Goal: Communication & Community: Ask a question

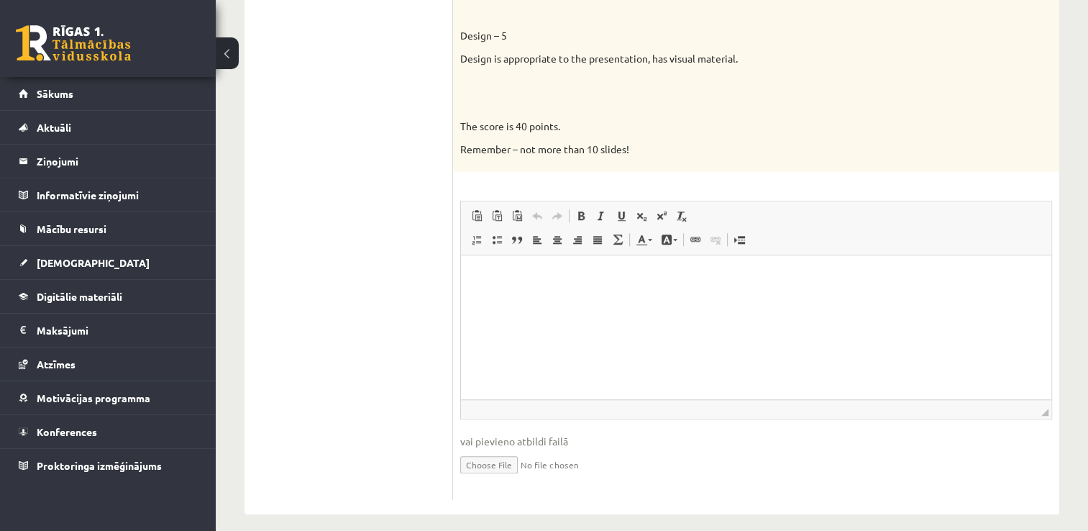
scroll to position [1136, 0]
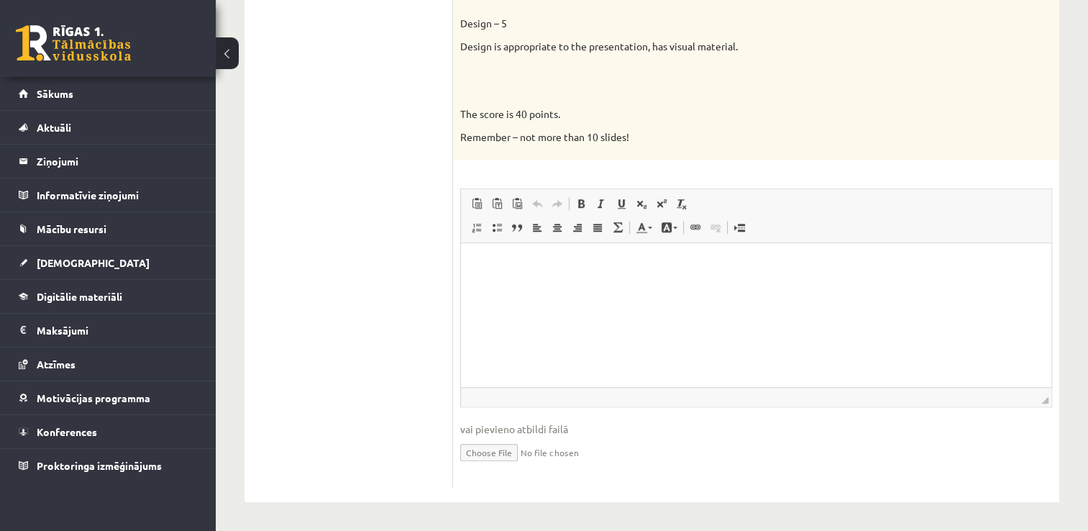
click at [506, 452] on input "file" at bounding box center [756, 450] width 592 height 29
type input "**********"
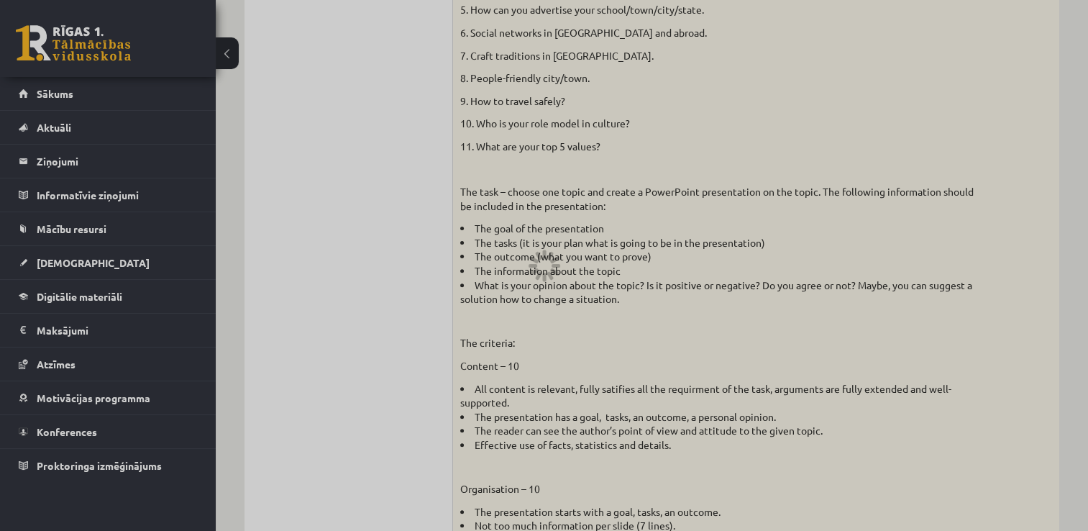
scroll to position [0, 0]
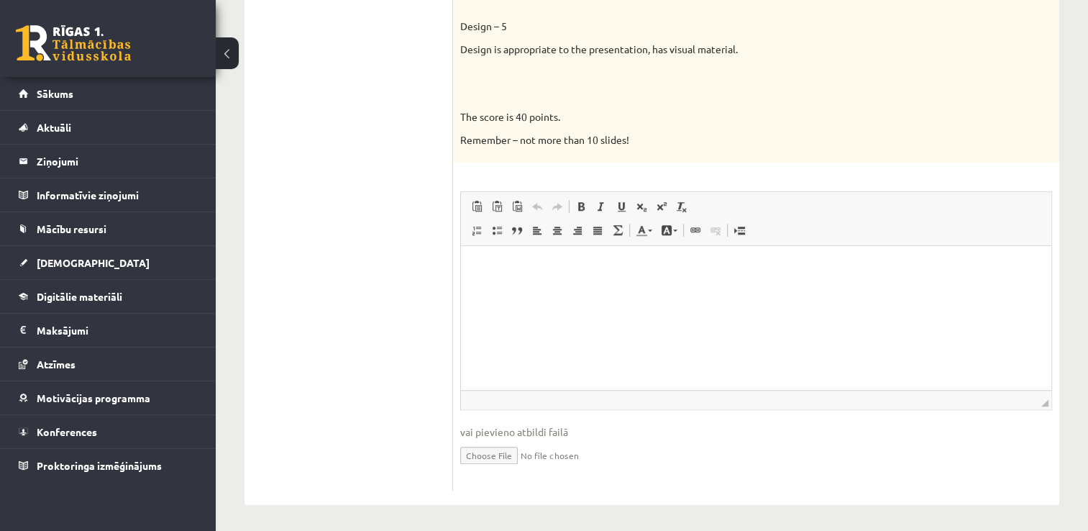
scroll to position [1136, 0]
click at [499, 457] on input "file" at bounding box center [756, 450] width 592 height 29
type input "**********"
click at [484, 449] on input "file" at bounding box center [756, 450] width 592 height 29
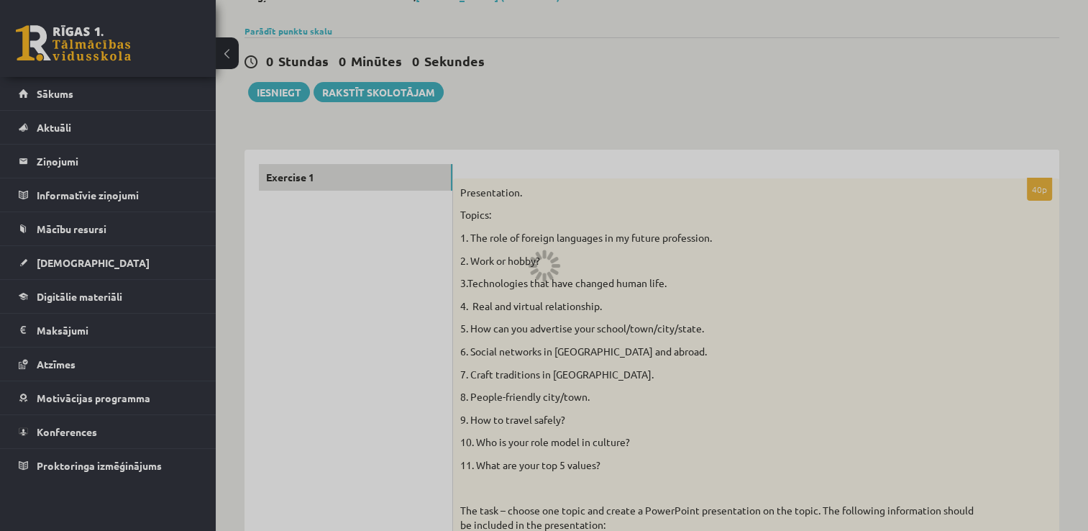
scroll to position [0, 0]
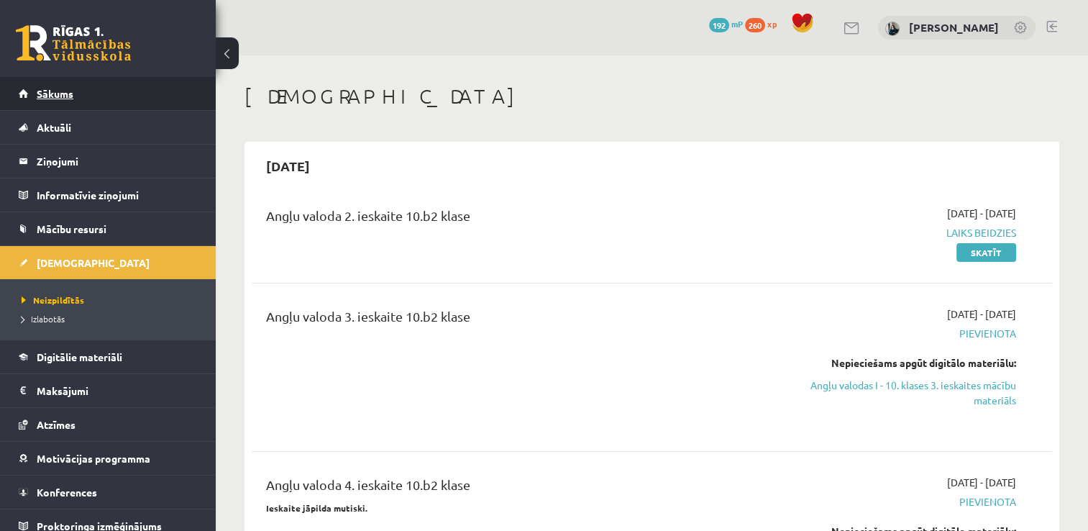
click at [83, 99] on link "Sākums" at bounding box center [108, 93] width 179 height 33
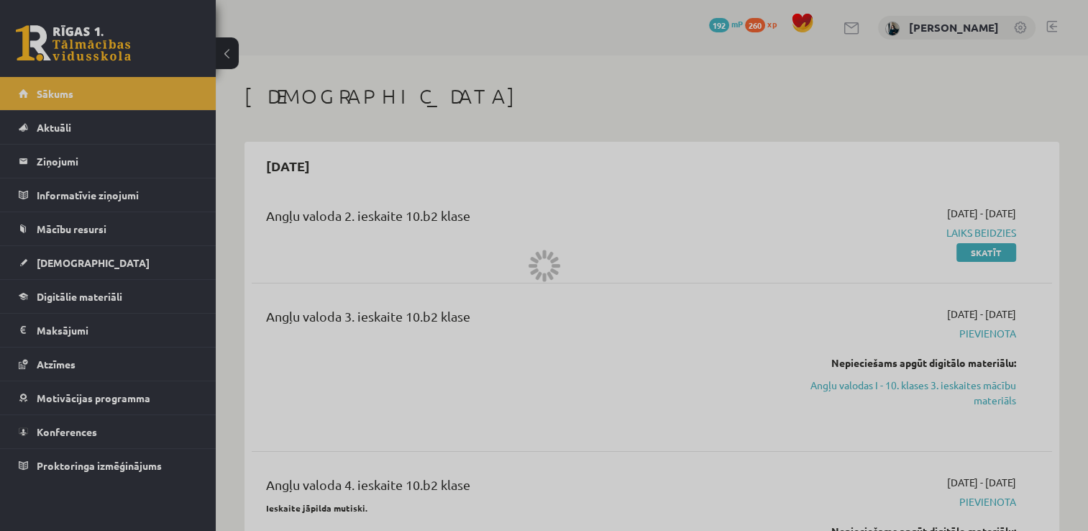
click at [73, 164] on div at bounding box center [544, 265] width 1088 height 531
click at [65, 157] on div at bounding box center [544, 265] width 1088 height 531
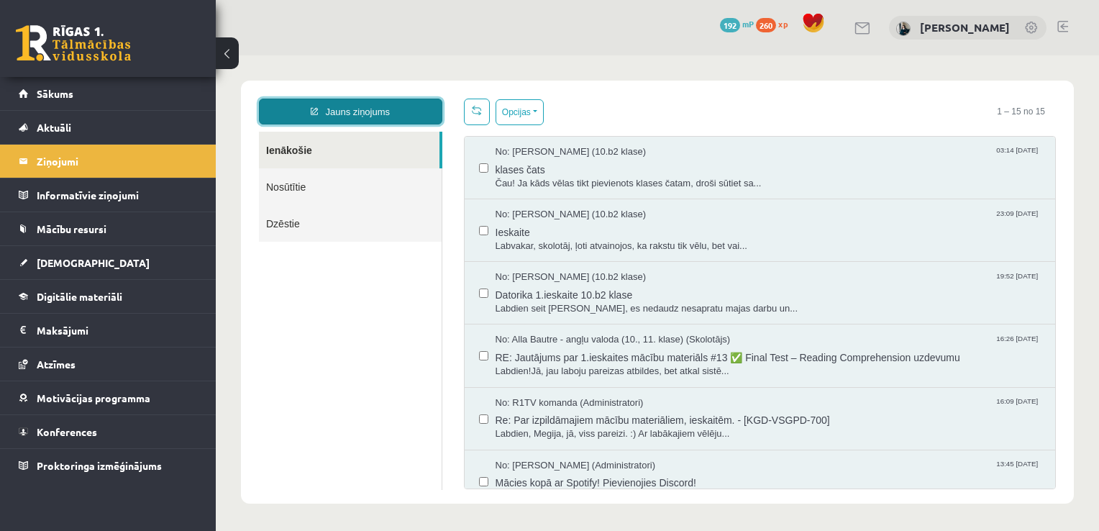
click at [354, 114] on link "Jauns ziņojums" at bounding box center [350, 112] width 183 height 26
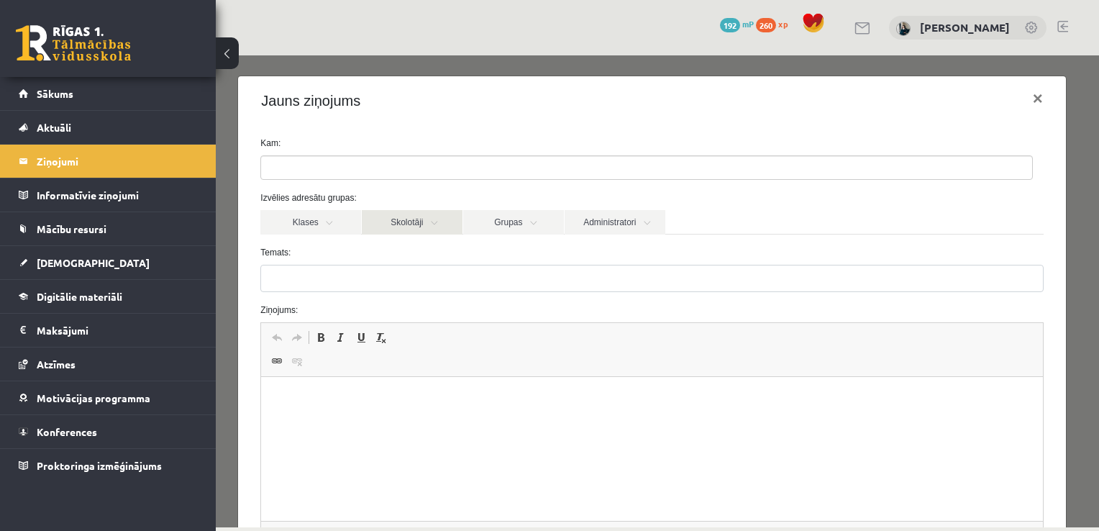
click at [380, 226] on link "Skolotāji" at bounding box center [412, 222] width 101 height 24
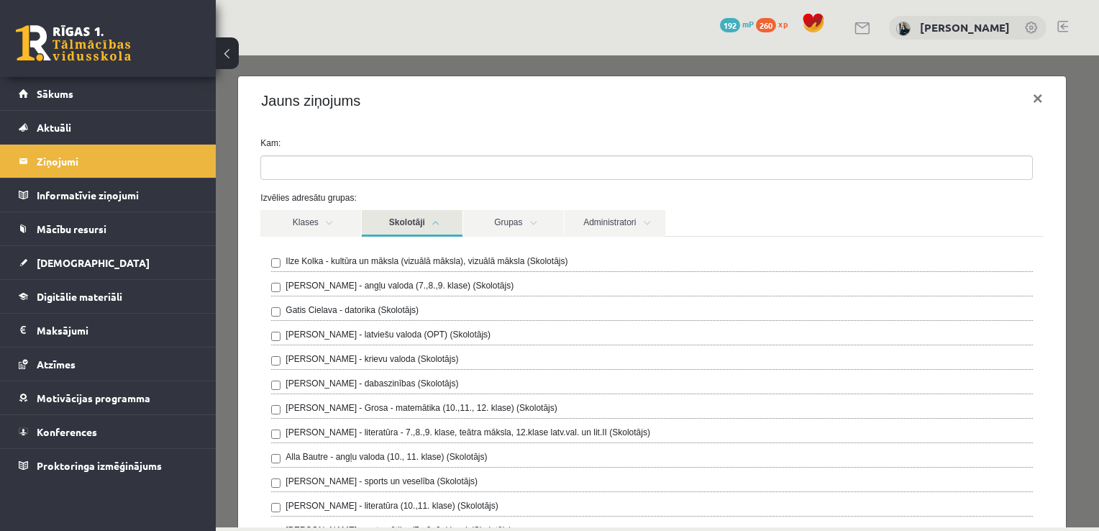
click at [414, 461] on label "Alla Bautre - angļu valoda (10., 11. klase) (Skolotājs)" at bounding box center [385, 456] width 201 height 13
click at [394, 228] on link "Skolotāji" at bounding box center [412, 223] width 101 height 27
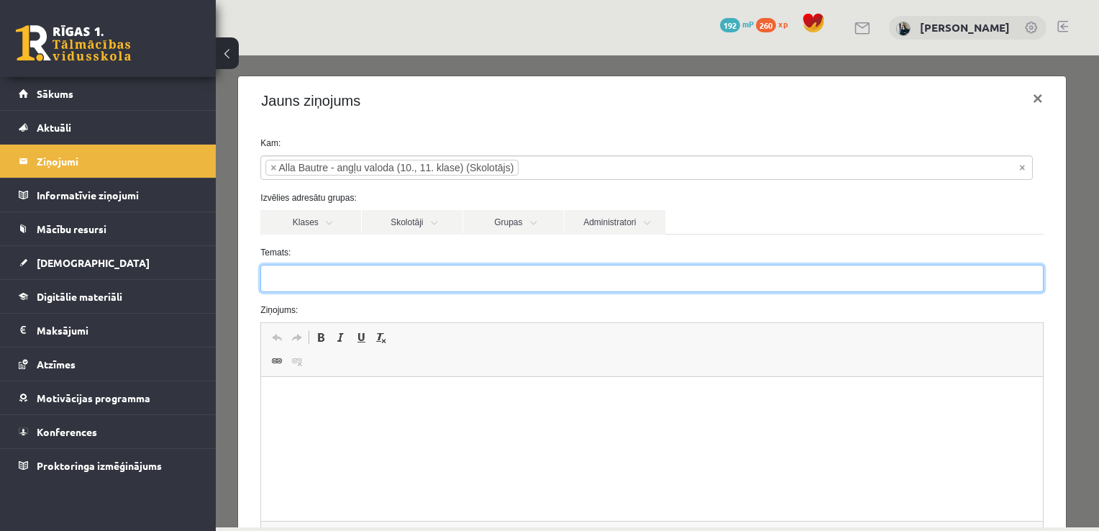
click at [355, 278] on input "Temats:" at bounding box center [651, 278] width 782 height 27
type input "**********"
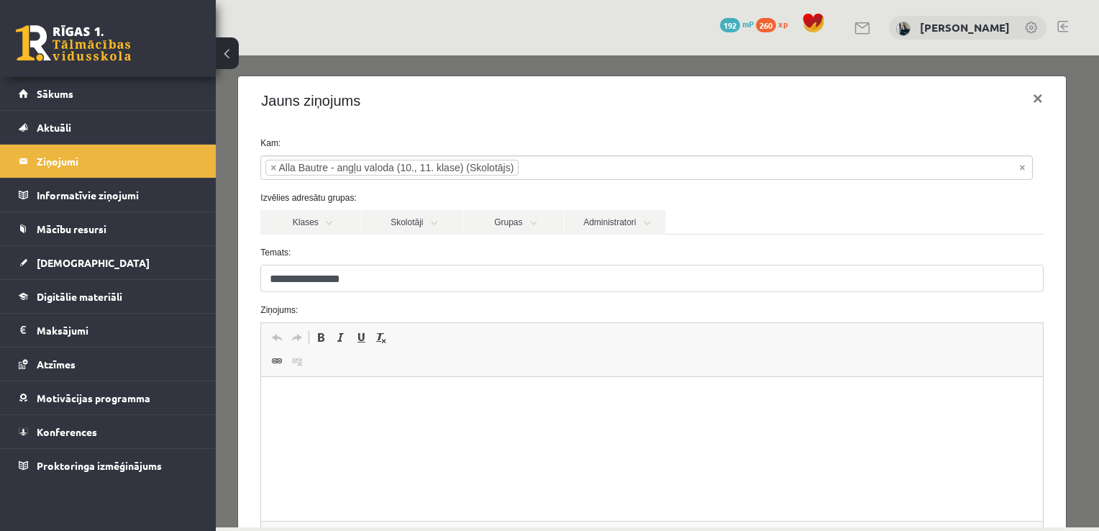
click at [401, 404] on p "Rich Text Editor, wiswyg-editor-47024925786580-1757941815-279" at bounding box center [651, 398] width 752 height 15
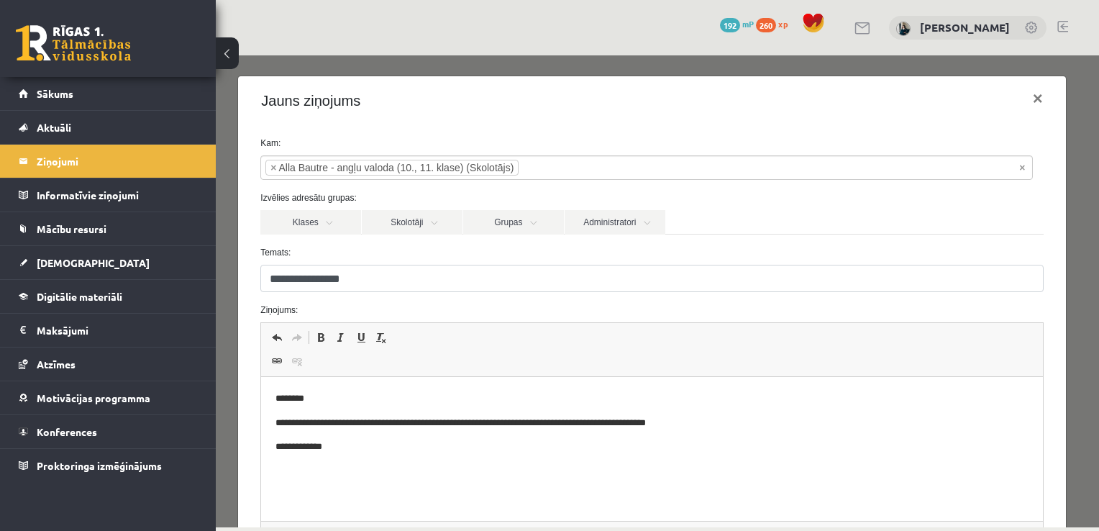
scroll to position [162, 0]
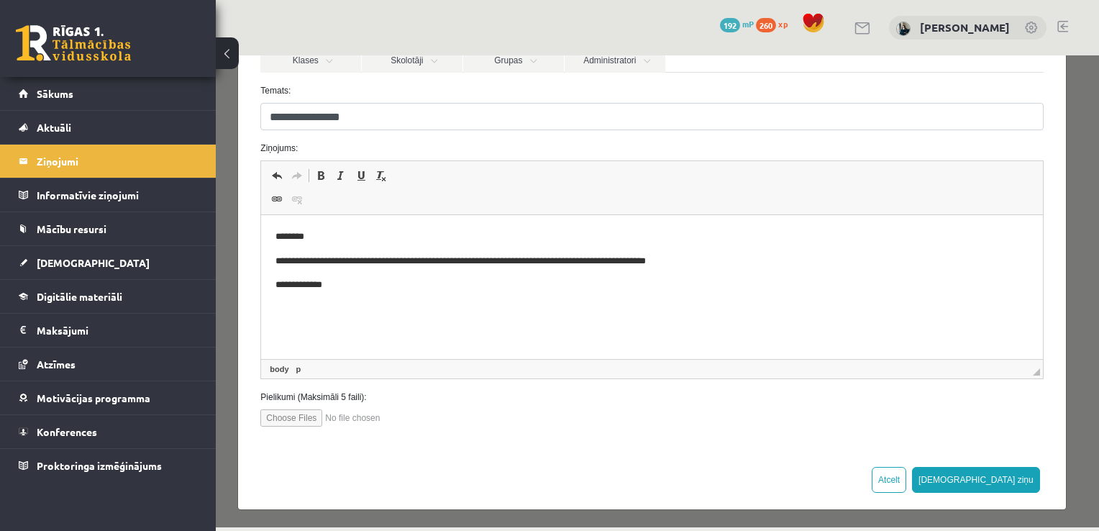
click at [306, 415] on input "file" at bounding box center [341, 417] width 163 height 17
type input "**********"
click at [993, 481] on button "Sūtīt ziņu" at bounding box center [976, 480] width 128 height 26
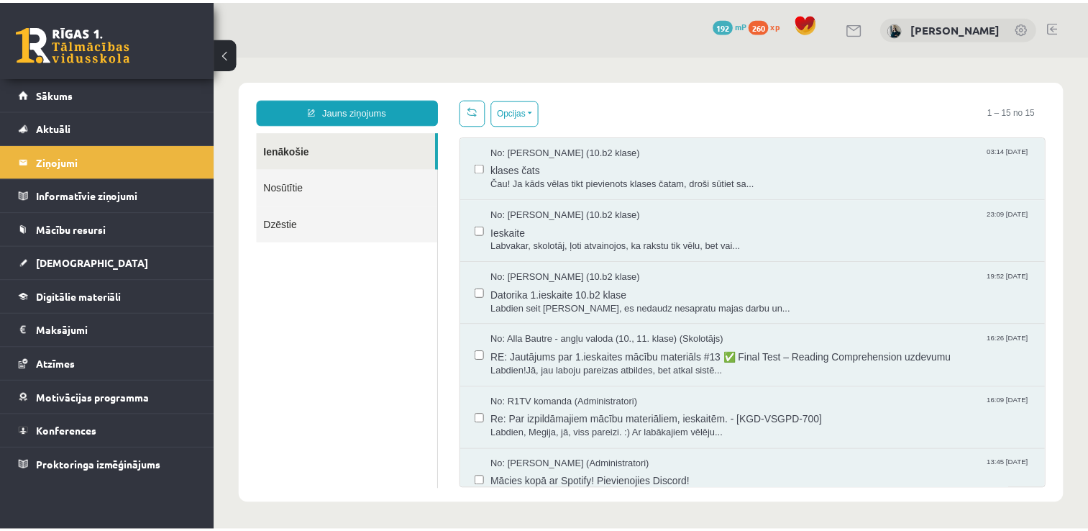
scroll to position [0, 0]
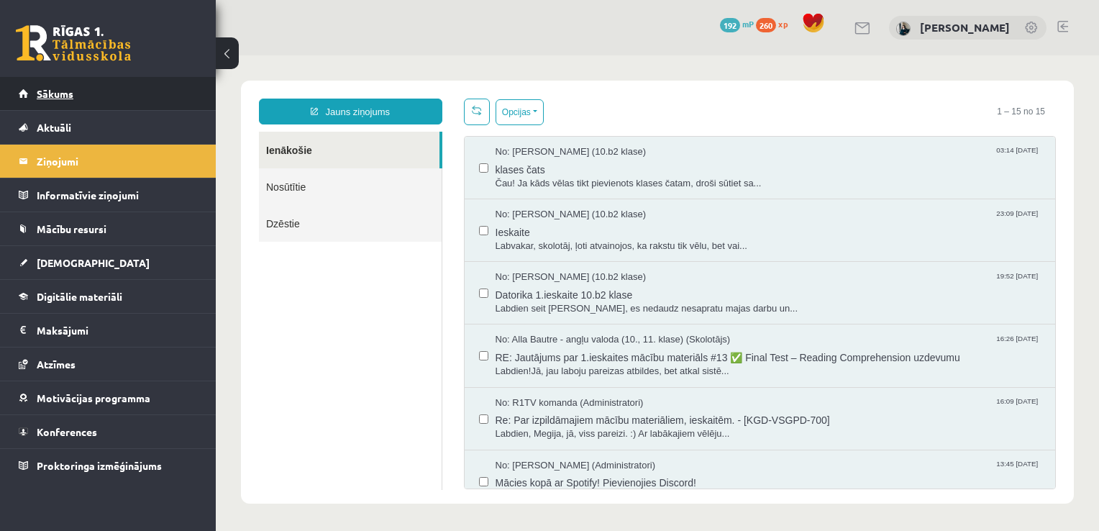
click at [131, 103] on link "Sākums" at bounding box center [108, 93] width 179 height 33
